Goal: Information Seeking & Learning: Understand process/instructions

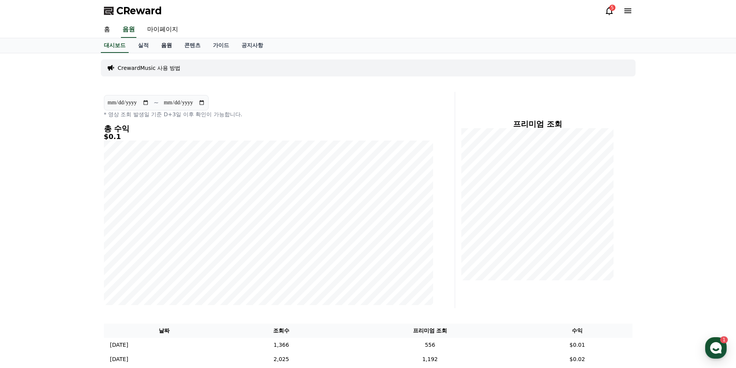
click at [167, 46] on link "음원" at bounding box center [166, 45] width 23 height 15
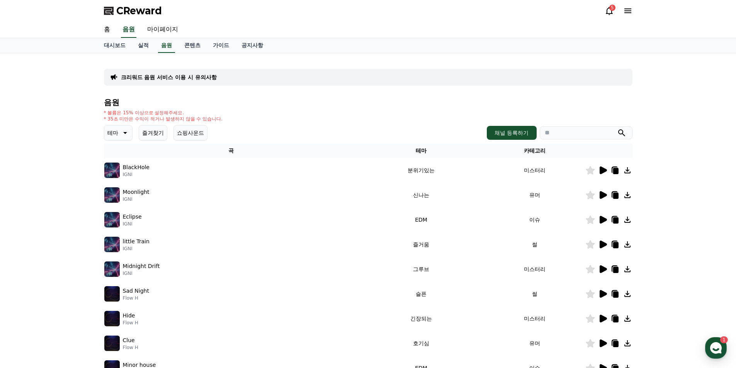
click at [119, 135] on button "테마" at bounding box center [118, 132] width 29 height 15
click at [266, 122] on div "* 볼륨은 15% 이상으로 설정해주세요. * 35초 미만은 수익이 적거나 발생하지 않을 수 있습니다." at bounding box center [368, 116] width 528 height 12
drag, startPoint x: 344, startPoint y: 110, endPoint x: 224, endPoint y: 122, distance: 121.1
click at [340, 111] on div "* 볼륨은 15% 이상으로 설정해주세요. * 35초 미만은 수익이 적거나 발생하지 않을 수 있습니다." at bounding box center [368, 116] width 528 height 12
click at [132, 132] on div "테마 테마 전체 환상적인 호기심 어두운 밝은 통통튀는 신나는 반전 웅장한 드라마틱 즐거움 분위기있는 EDM 그루브 슬픈 잔잔한 귀여운 감동적인…" at bounding box center [155, 132] width 103 height 15
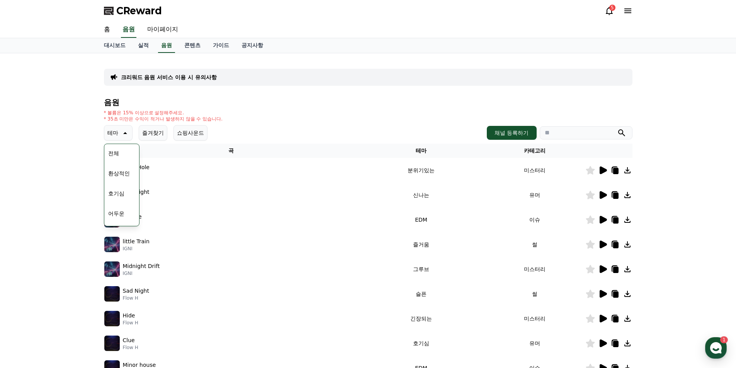
click at [123, 131] on icon at bounding box center [124, 132] width 9 height 9
click at [123, 134] on icon at bounding box center [124, 132] width 9 height 9
click at [123, 135] on icon at bounding box center [124, 132] width 9 height 9
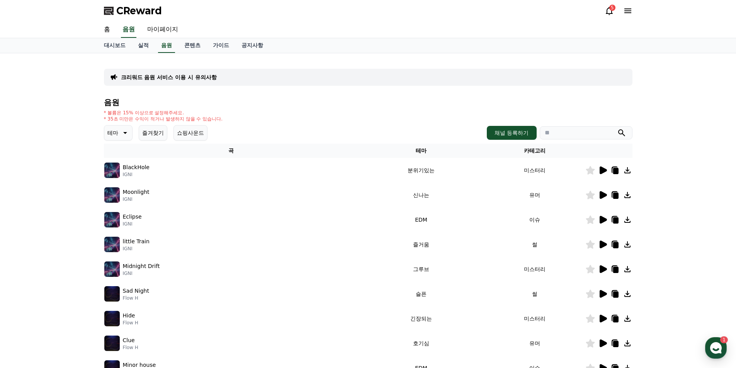
click at [599, 171] on icon at bounding box center [602, 170] width 9 height 9
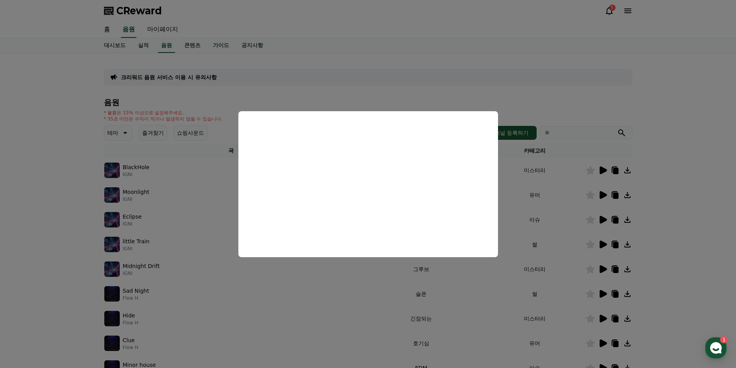
click at [388, 98] on button "close modal" at bounding box center [368, 184] width 736 height 368
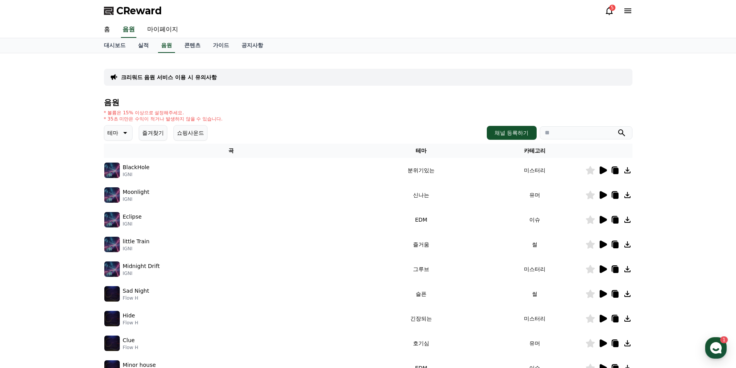
click at [605, 190] on td at bounding box center [608, 195] width 47 height 25
click at [604, 193] on icon at bounding box center [602, 195] width 7 height 8
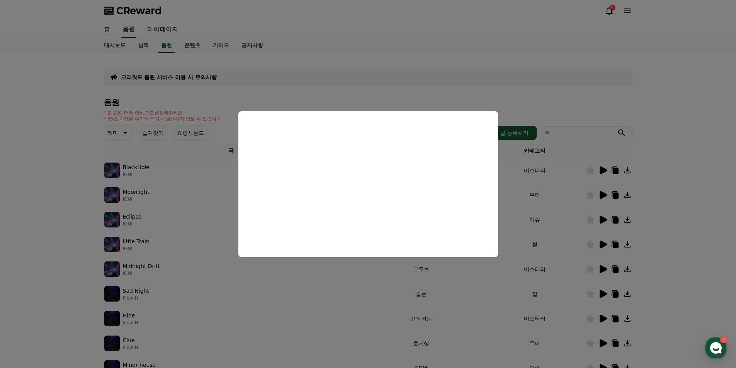
click at [707, 222] on button "close modal" at bounding box center [368, 184] width 736 height 368
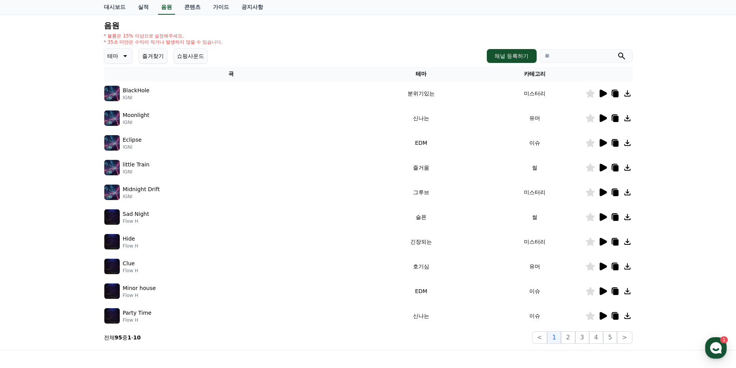
scroll to position [77, 0]
click at [565, 338] on button "2" at bounding box center [568, 337] width 14 height 12
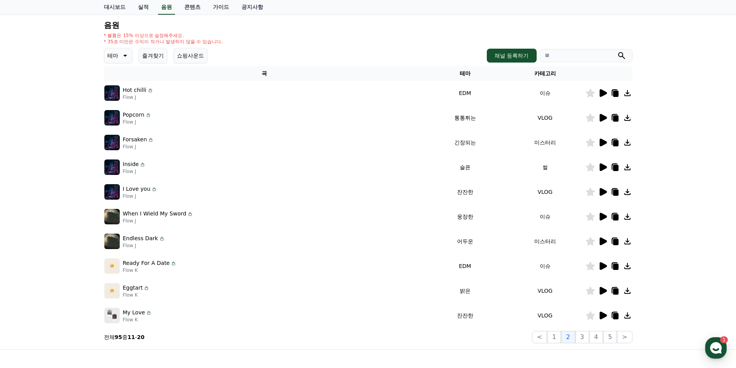
click at [54, 224] on div "크리워드 음원 서비스 이용 시 유의사항 음원 * 볼륨은 15% 이상으로 설정해주세요. * 35초 미만은 수익이 적거나 발생하지 않을 수 있습니…" at bounding box center [368, 162] width 736 height 373
click at [600, 215] on icon at bounding box center [602, 217] width 7 height 8
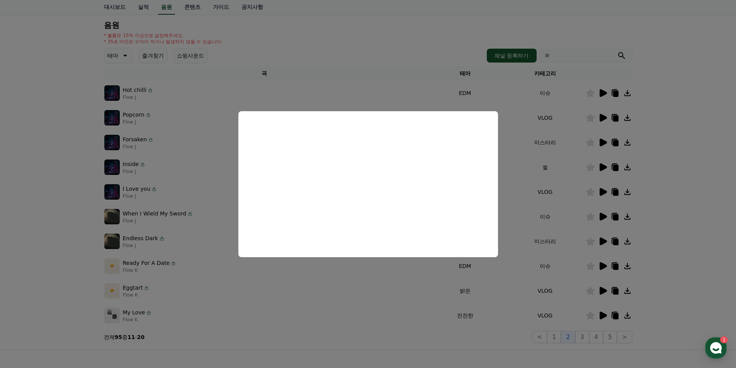
click at [708, 188] on button "close modal" at bounding box center [368, 184] width 736 height 368
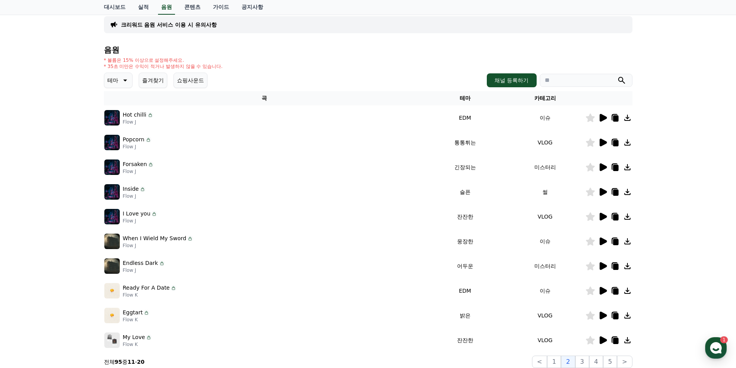
scroll to position [39, 0]
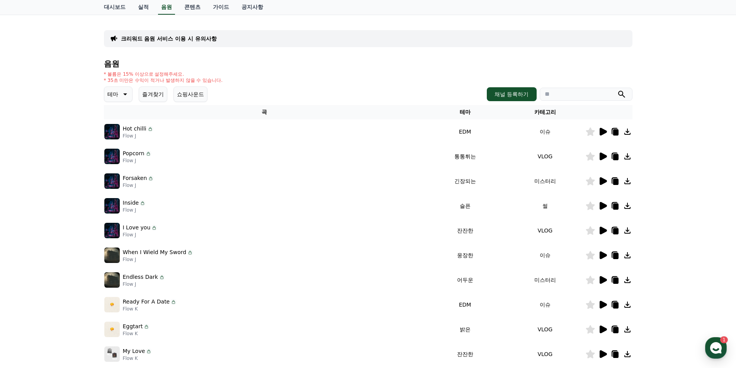
click at [129, 92] on button "테마" at bounding box center [118, 93] width 29 height 15
click at [125, 122] on div "전체 환상적인 호기심 어두운 밝은 통통튀는 신나는 반전 웅장한 드라마틱 즐거움 분위기있는 EDM 그루브 슬픈 잔잔한 귀여운 감동적인 긴장되는 …" at bounding box center [121, 228] width 33 height 398
click at [119, 118] on button "밝은" at bounding box center [113, 117] width 17 height 17
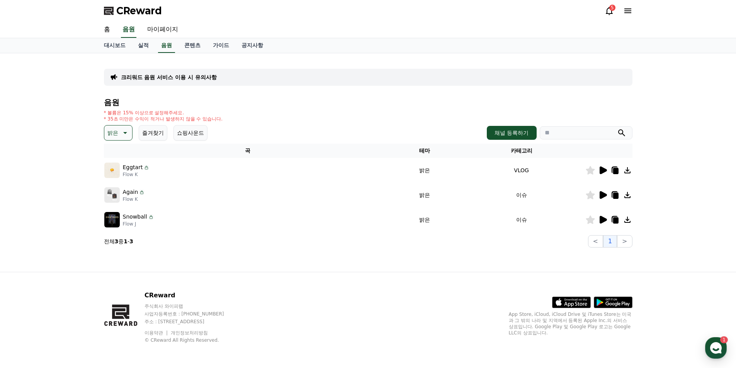
click at [602, 196] on icon at bounding box center [602, 195] width 7 height 8
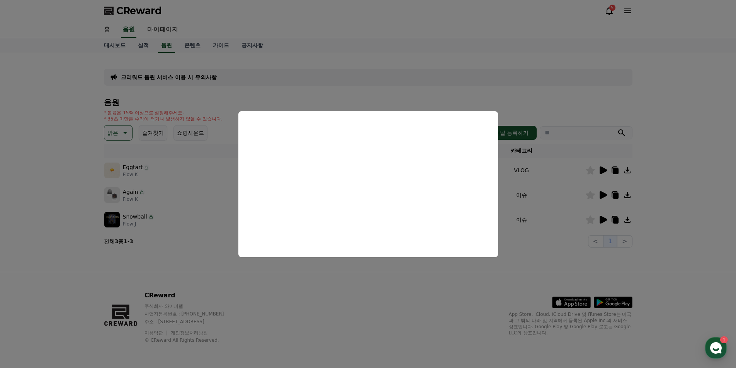
click at [675, 227] on button "close modal" at bounding box center [368, 184] width 736 height 368
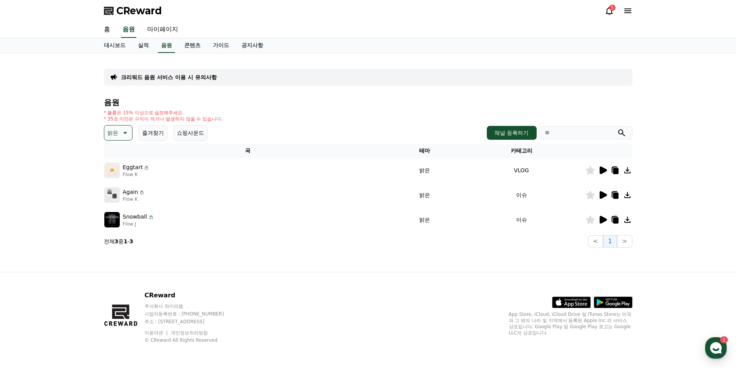
click at [603, 219] on icon at bounding box center [602, 220] width 7 height 8
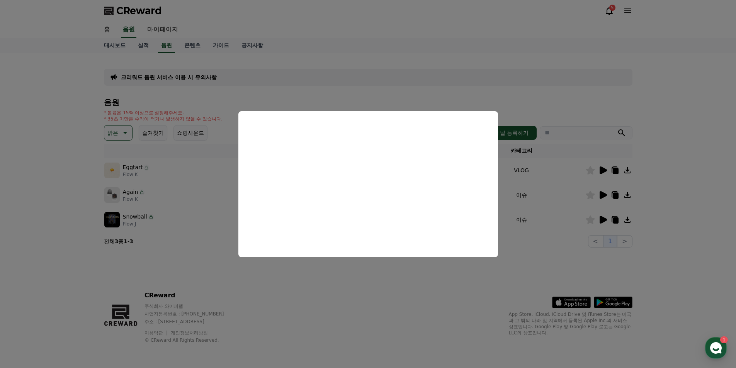
click at [661, 205] on button "close modal" at bounding box center [368, 184] width 736 height 368
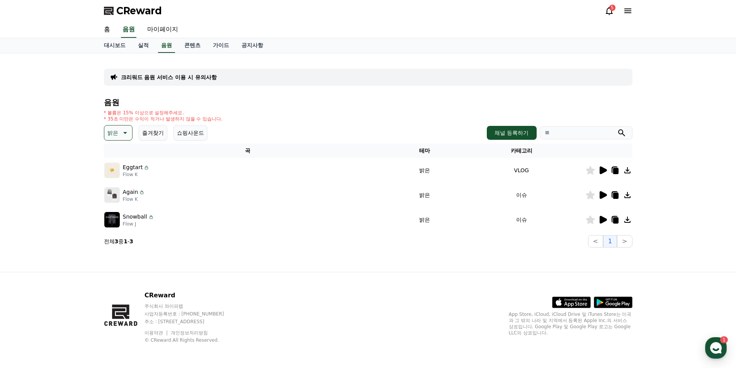
click at [108, 134] on button "밝은" at bounding box center [118, 132] width 29 height 15
click at [121, 217] on button "드라마틱" at bounding box center [119, 218] width 28 height 17
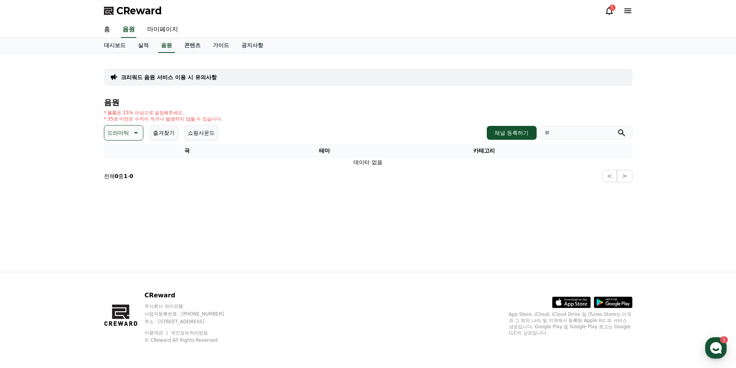
click at [122, 131] on p "드라마틱" at bounding box center [118, 132] width 22 height 11
click at [121, 160] on button "신나는" at bounding box center [116, 157] width 22 height 17
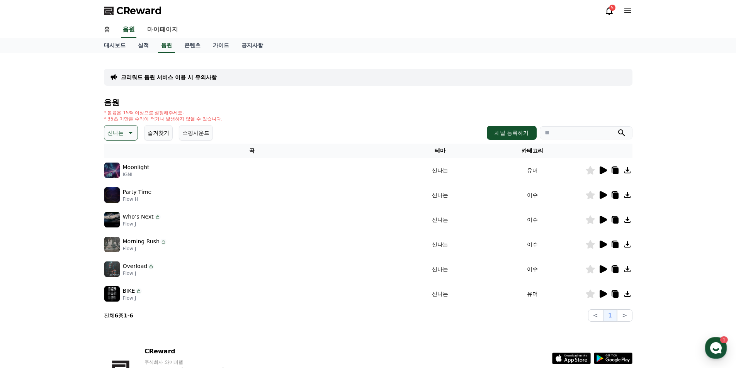
click at [604, 192] on icon at bounding box center [602, 194] width 9 height 9
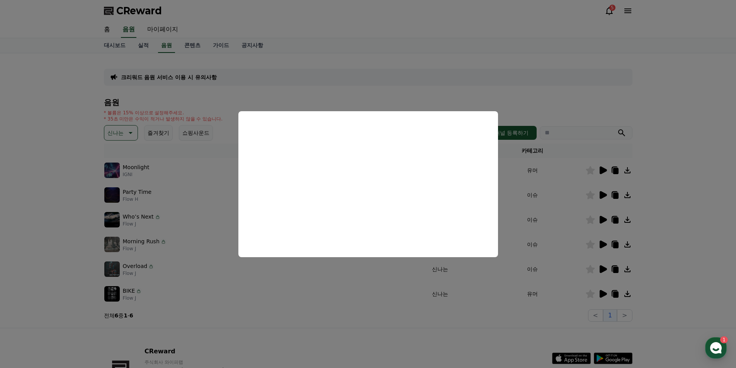
click at [698, 182] on button "close modal" at bounding box center [368, 184] width 736 height 368
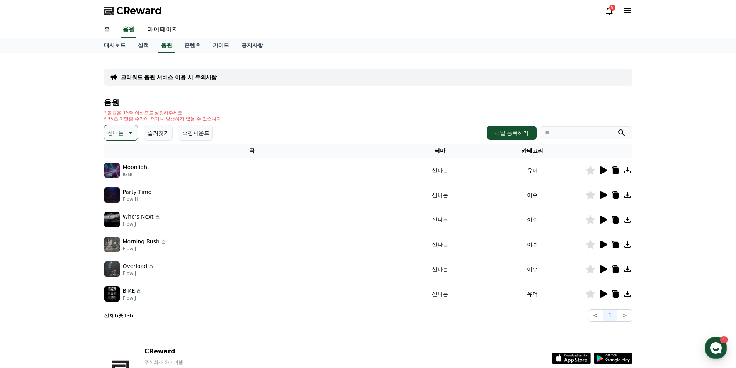
click at [599, 217] on icon at bounding box center [602, 220] width 7 height 8
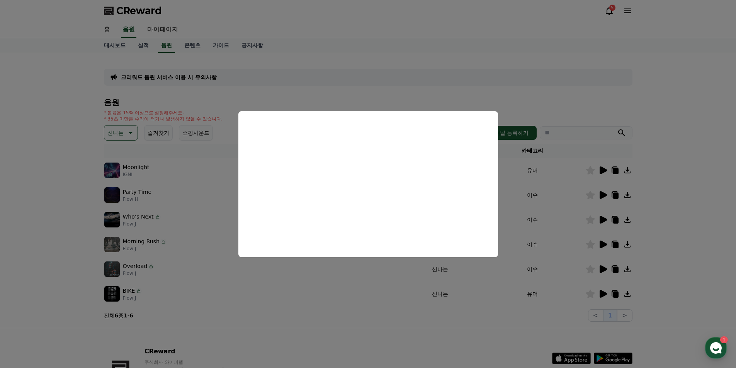
click at [703, 237] on button "close modal" at bounding box center [368, 184] width 736 height 368
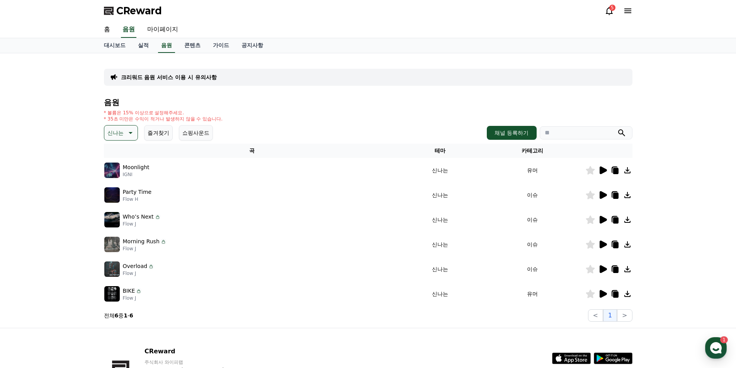
click at [603, 245] on icon at bounding box center [602, 245] width 7 height 8
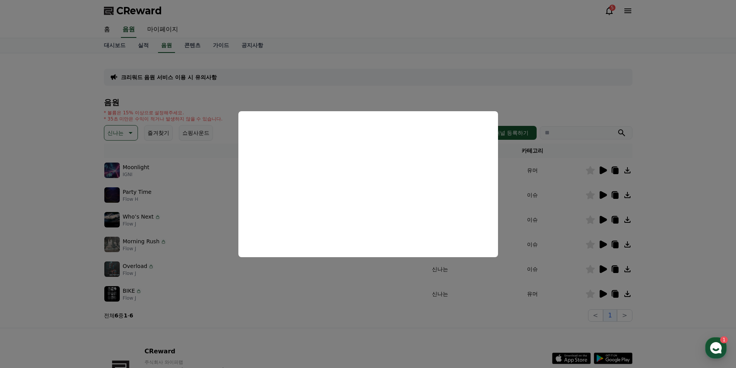
click at [689, 256] on button "close modal" at bounding box center [368, 184] width 736 height 368
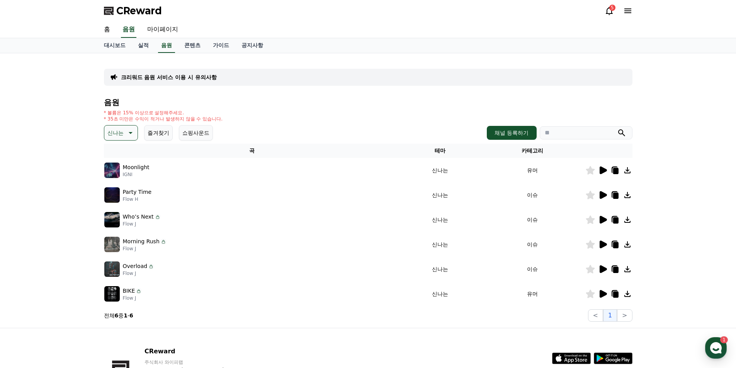
click at [597, 268] on div at bounding box center [608, 268] width 46 height 9
click at [600, 267] on icon at bounding box center [602, 269] width 7 height 8
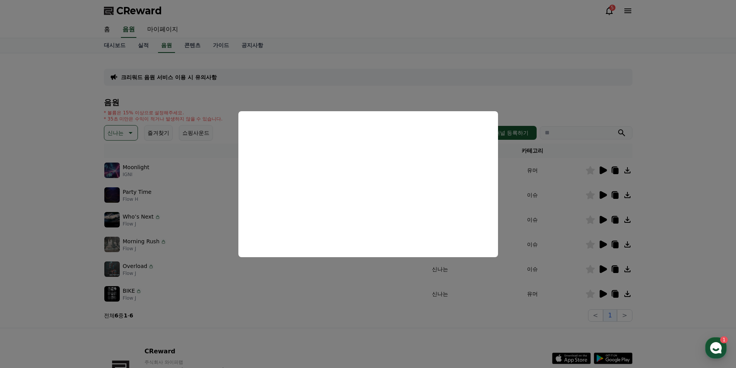
click at [681, 263] on button "close modal" at bounding box center [368, 184] width 736 height 368
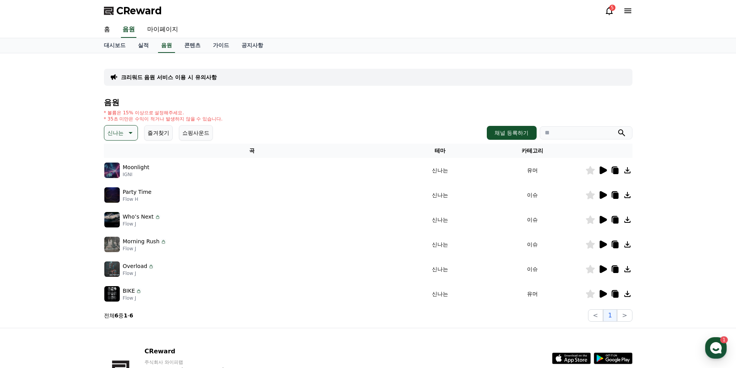
click at [612, 294] on icon at bounding box center [614, 293] width 9 height 9
click at [603, 294] on icon at bounding box center [602, 294] width 7 height 8
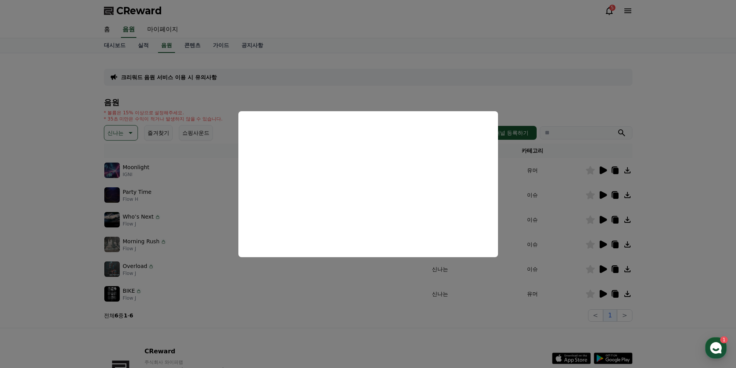
click at [690, 180] on button "close modal" at bounding box center [368, 184] width 736 height 368
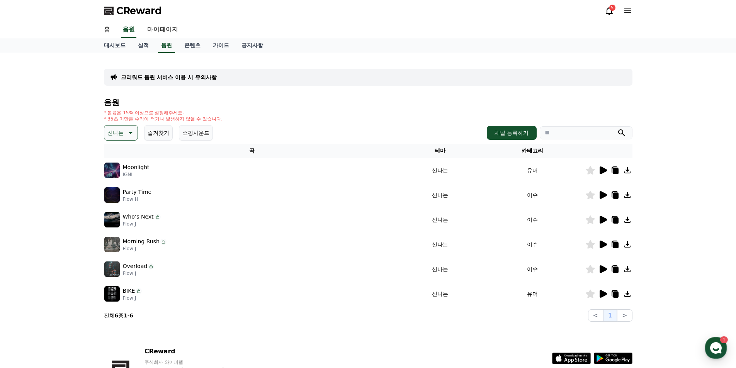
click at [605, 12] on icon at bounding box center [608, 10] width 9 height 9
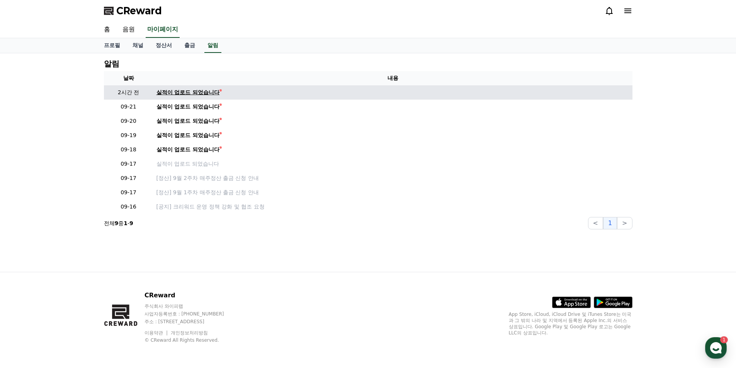
click at [172, 93] on div "실적이 업로드 되었습니다" at bounding box center [187, 92] width 63 height 8
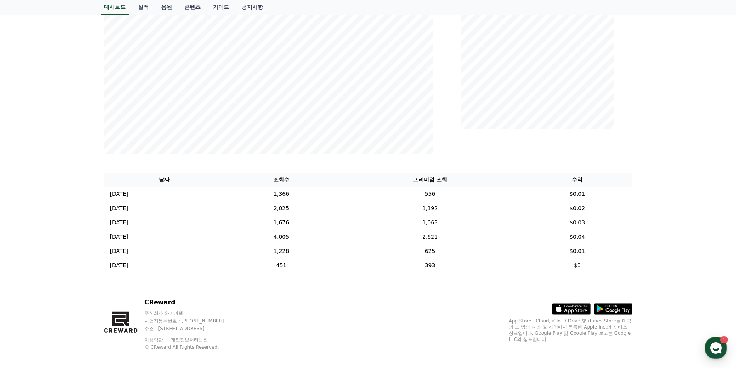
scroll to position [158, 0]
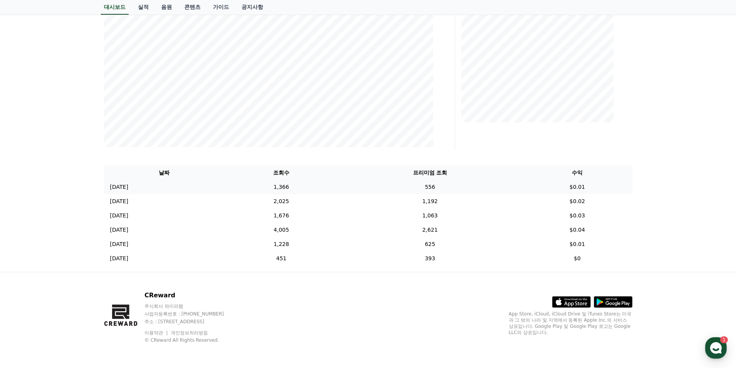
click at [448, 191] on td "556" at bounding box center [429, 187] width 184 height 14
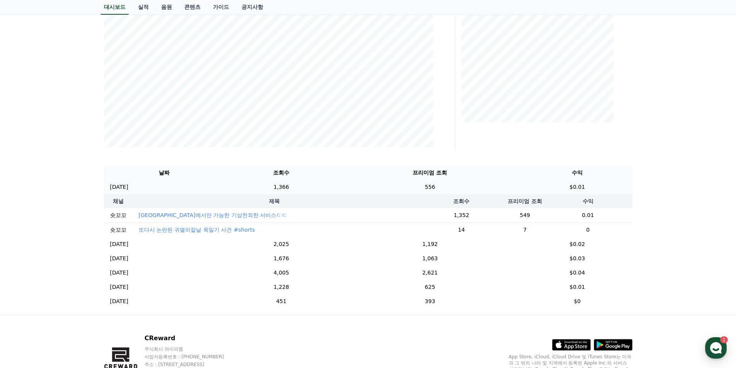
click at [436, 188] on td "556" at bounding box center [429, 187] width 184 height 14
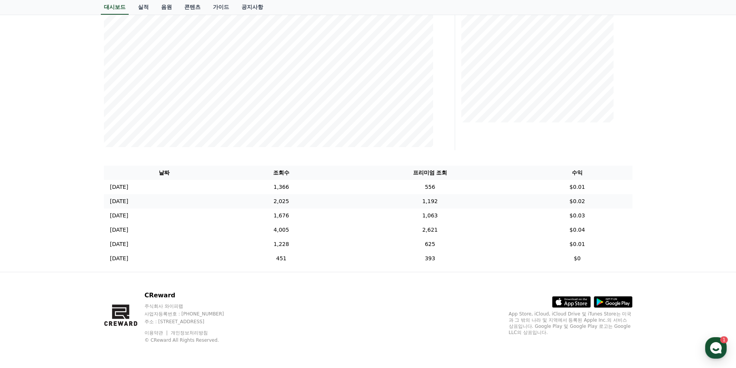
click at [444, 207] on td "1,192" at bounding box center [429, 201] width 184 height 14
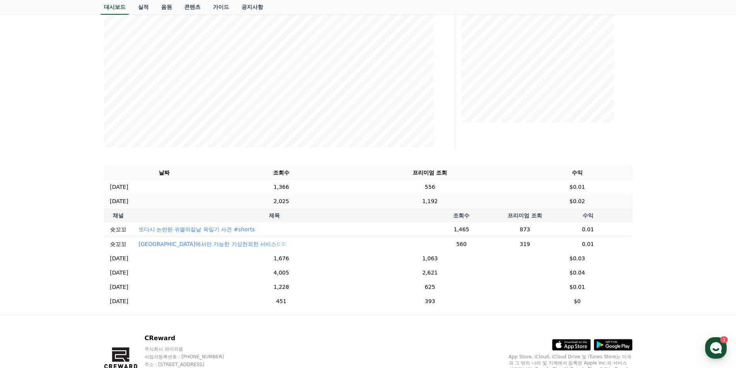
click at [444, 204] on td "1,192" at bounding box center [429, 201] width 184 height 14
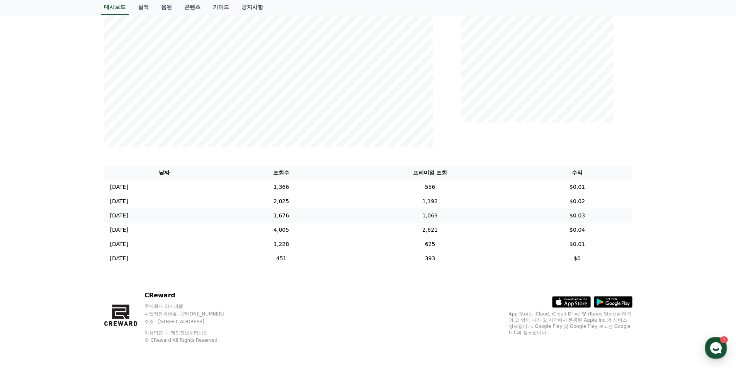
click at [437, 221] on td "1,063" at bounding box center [429, 215] width 184 height 14
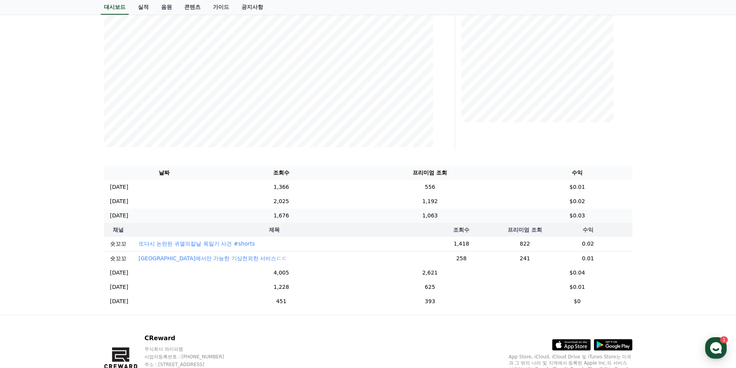
click at [437, 221] on td "1,063" at bounding box center [429, 215] width 184 height 14
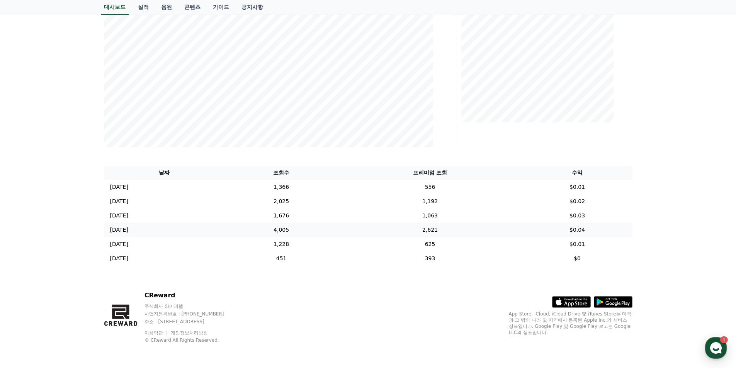
click at [435, 230] on td "2,621" at bounding box center [429, 230] width 184 height 14
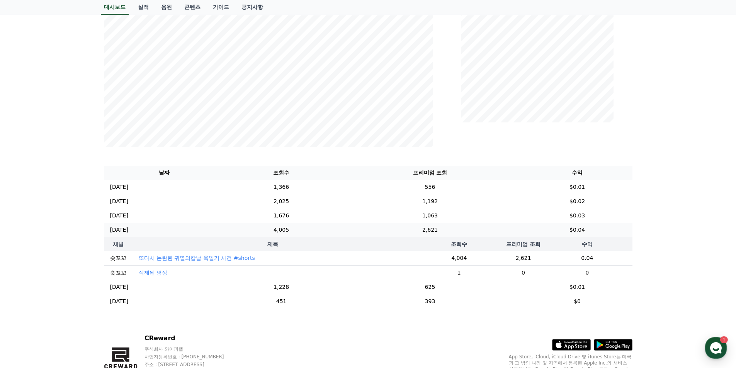
click at [435, 230] on td "2,621" at bounding box center [429, 230] width 184 height 14
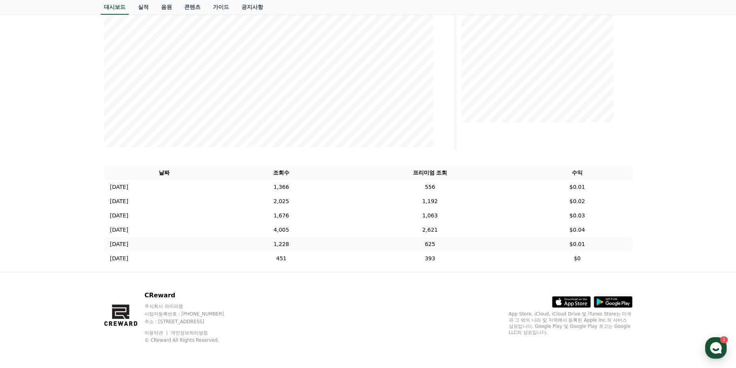
click at [430, 245] on td "625" at bounding box center [429, 244] width 184 height 14
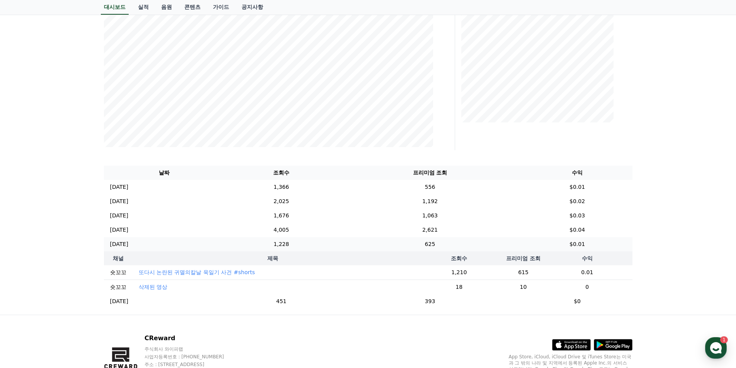
click at [430, 245] on td "625" at bounding box center [429, 244] width 184 height 14
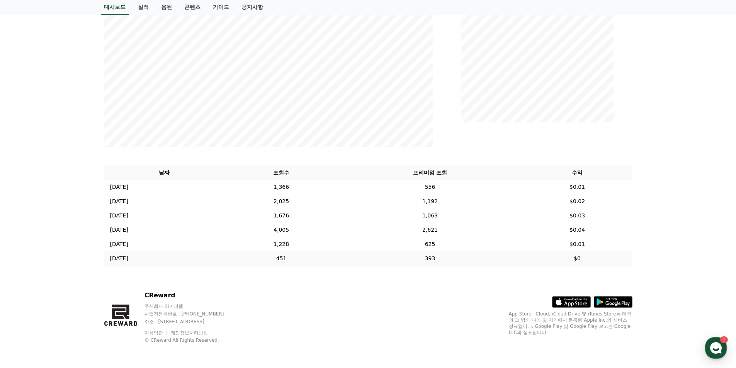
click at [429, 255] on td "393" at bounding box center [429, 258] width 184 height 14
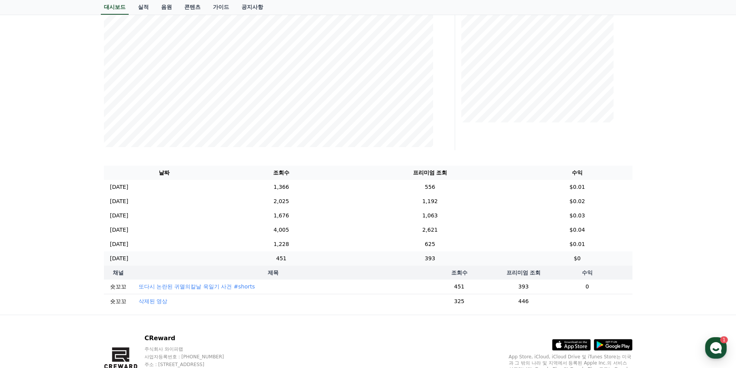
click at [429, 257] on td "393" at bounding box center [429, 258] width 184 height 14
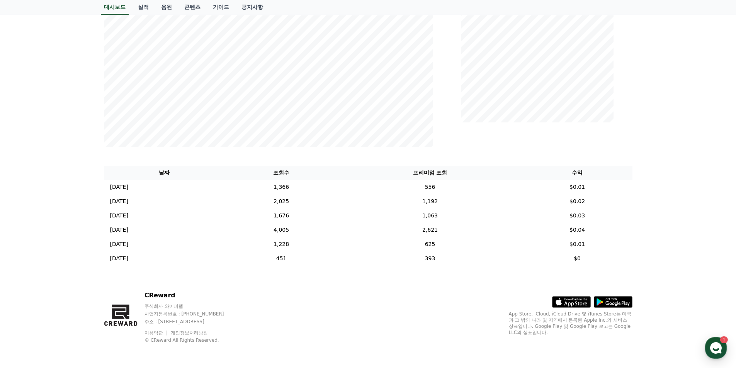
click at [712, 203] on div "**********" at bounding box center [368, 83] width 736 height 376
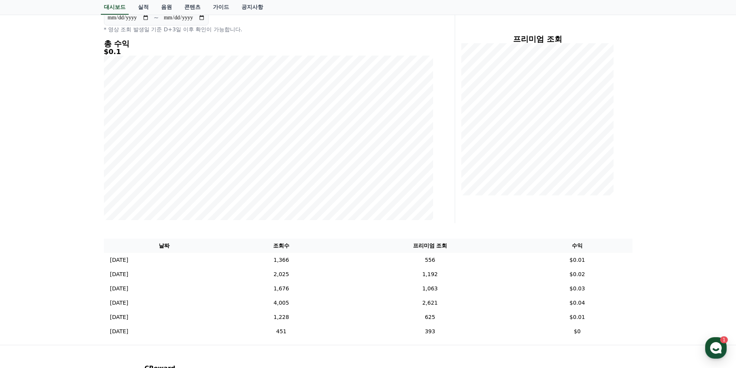
scroll to position [0, 0]
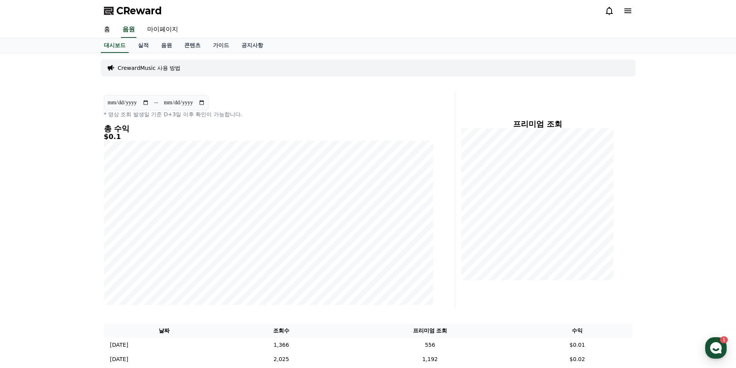
click at [154, 61] on div "CrewardMusic 사용 방법" at bounding box center [368, 67] width 534 height 17
click at [149, 72] on div "CrewardMusic 사용 방법" at bounding box center [368, 67] width 534 height 17
click at [151, 70] on p "CrewardMusic 사용 방법" at bounding box center [149, 68] width 63 height 8
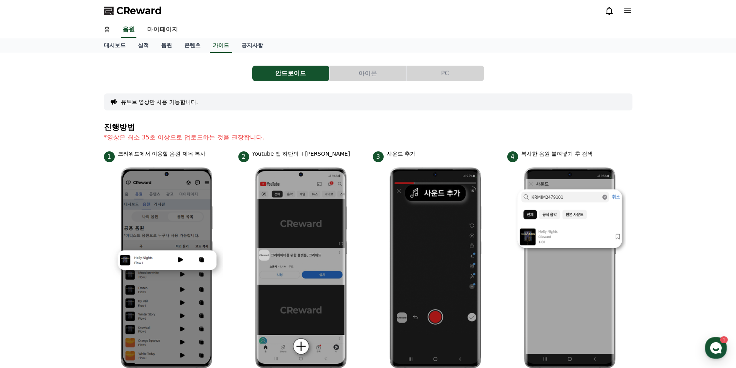
click at [449, 62] on div "안드로이드 아이폰 PC 유튜브 영상만 사용 가능합니다. 진행방법 *영상은 최소 35초 이상으로 업로드하는 것을 권장합니다. 1 크리워드에서 이…" at bounding box center [368, 335] width 528 height 552
click at [444, 71] on button "PC" at bounding box center [445, 73] width 77 height 15
